Goal: Task Accomplishment & Management: Manage account settings

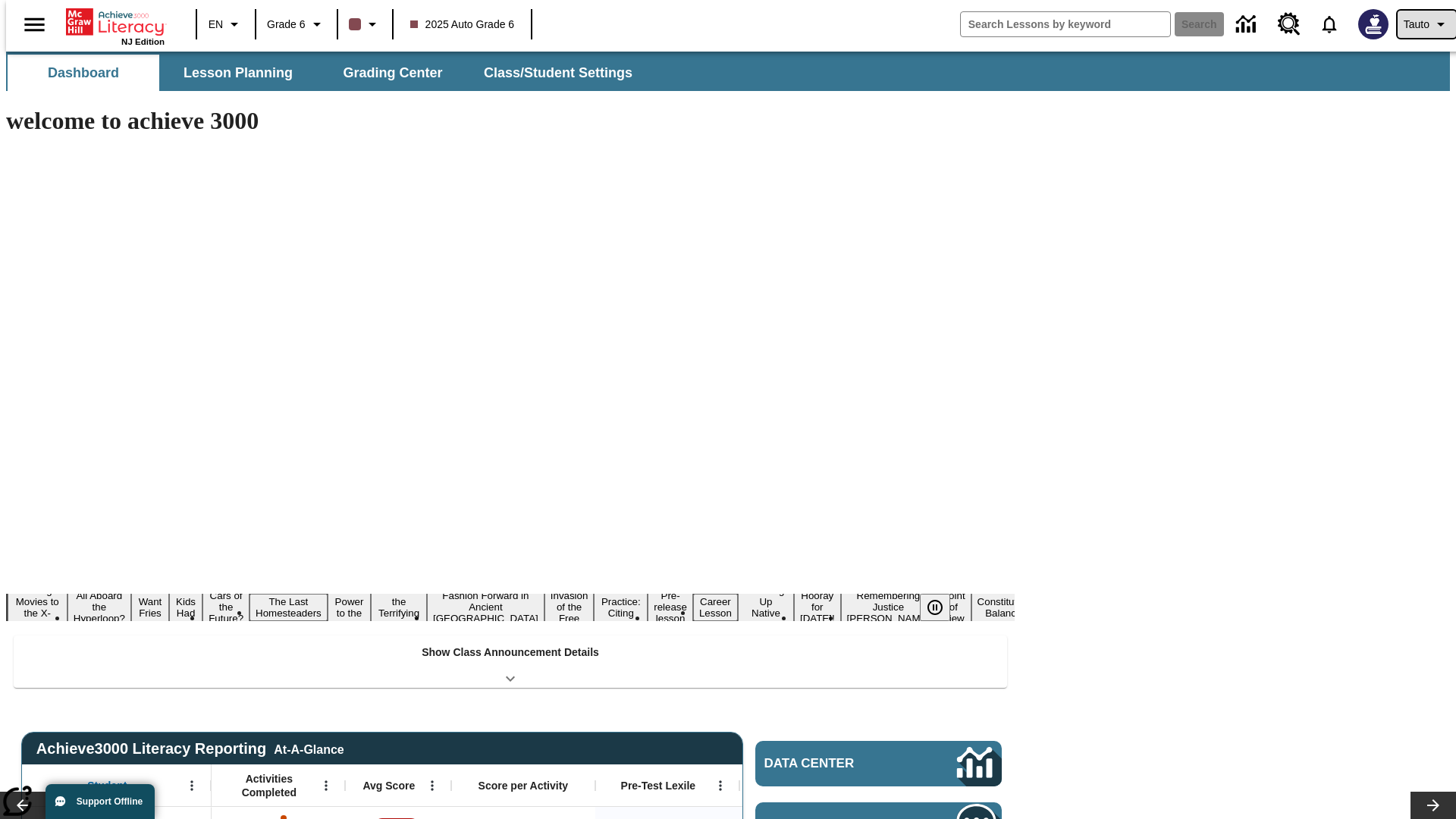
click at [1419, 24] on span "Tauto" at bounding box center [1416, 25] width 26 height 16
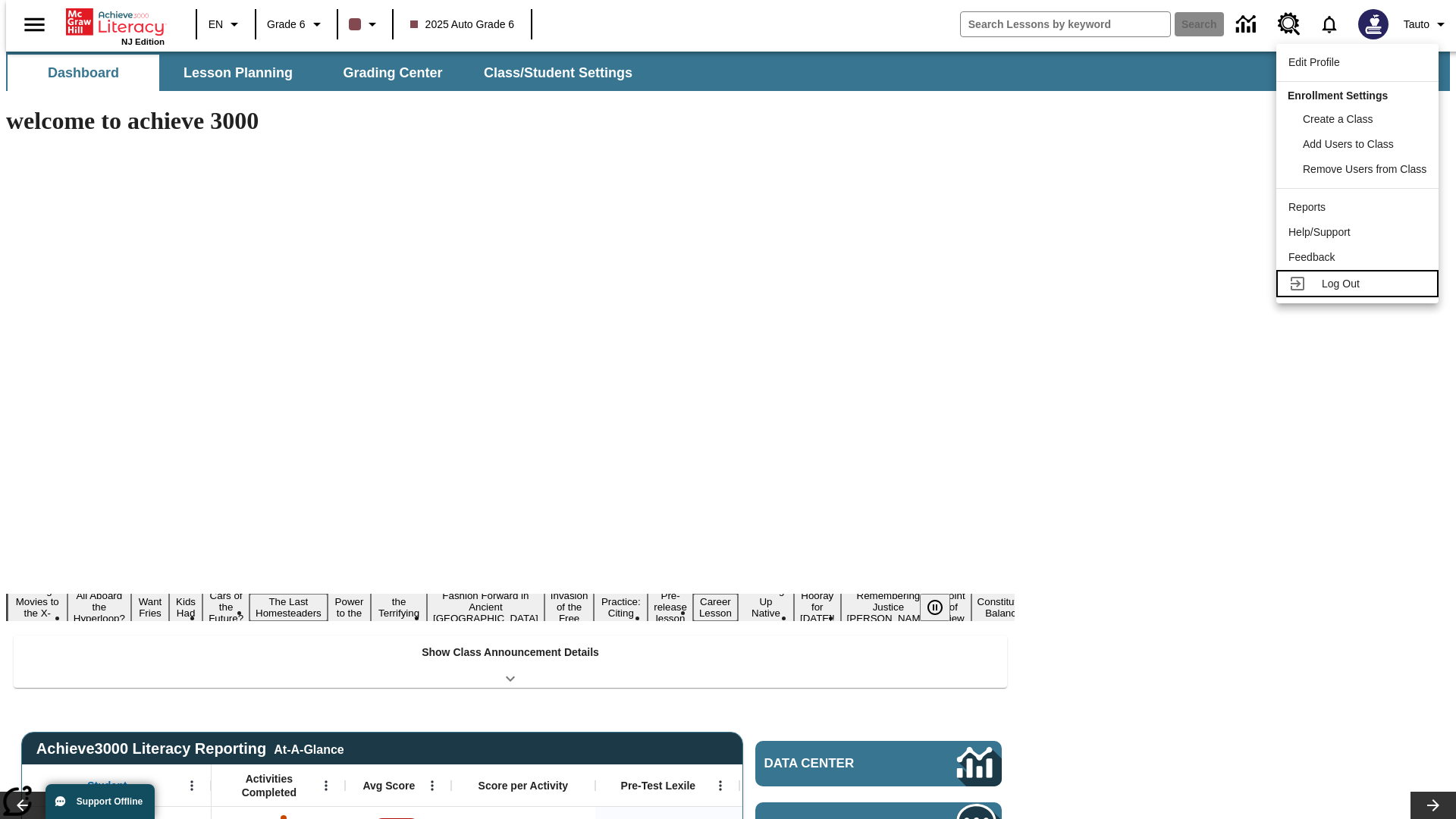
click at [1360, 284] on span "Log Out" at bounding box center [1340, 284] width 38 height 12
